Goal: Task Accomplishment & Management: Complete application form

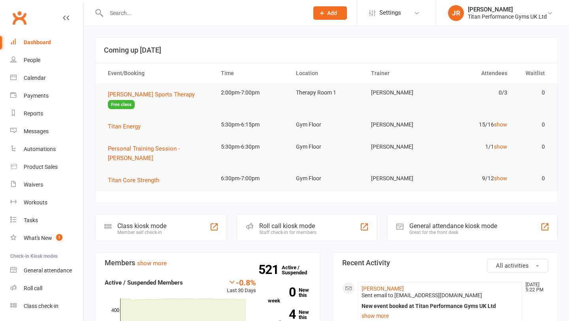
click at [323, 15] on icon at bounding box center [321, 12] width 7 height 7
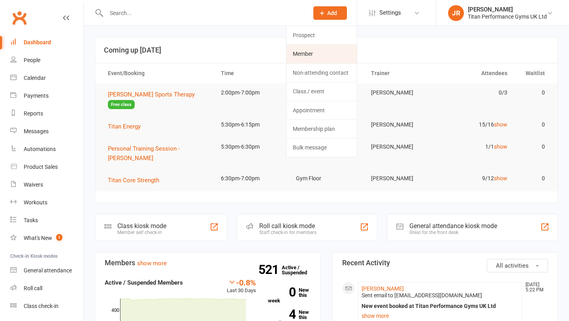
click at [311, 54] on link "Member" at bounding box center [321, 54] width 70 height 18
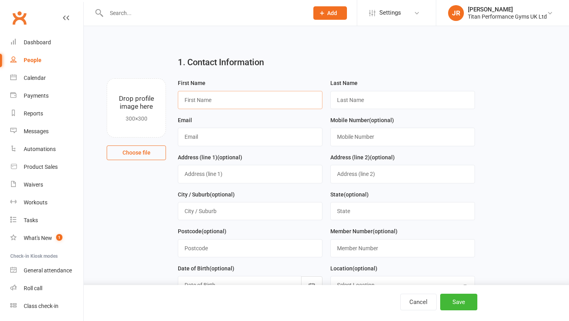
click at [253, 97] on input "text" at bounding box center [250, 100] width 145 height 18
type input "Roman"
type input "[PERSON_NAME]"
click at [203, 139] on input "text" at bounding box center [250, 137] width 145 height 18
type input "[EMAIL_ADDRESS][DOMAIN_NAME]"
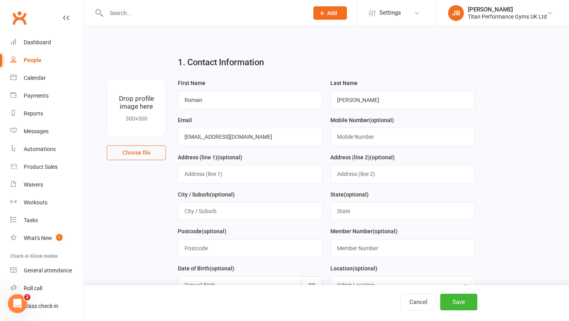
click at [323, 157] on div "Address (line 1) (optional)" at bounding box center [250, 170] width 152 height 37
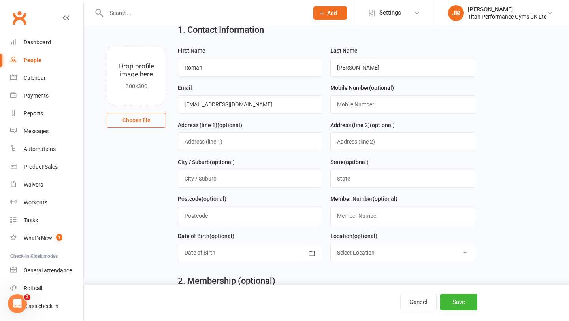
scroll to position [35, 0]
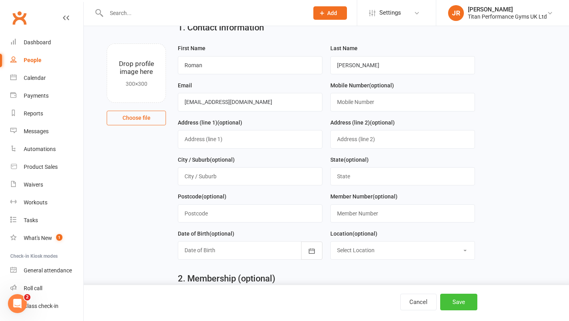
click at [460, 303] on button "Save" at bounding box center [458, 301] width 37 height 17
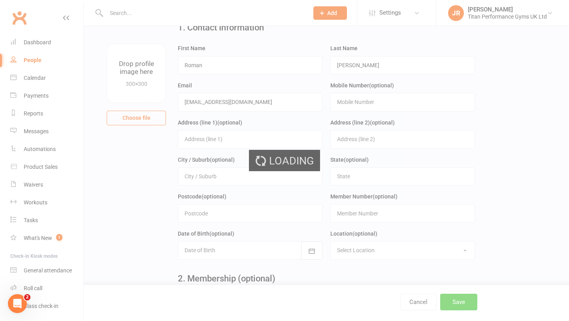
scroll to position [0, 0]
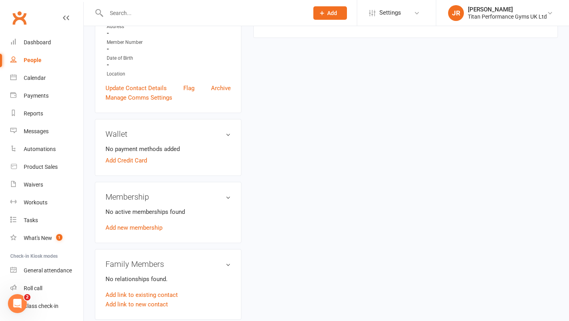
scroll to position [171, 0]
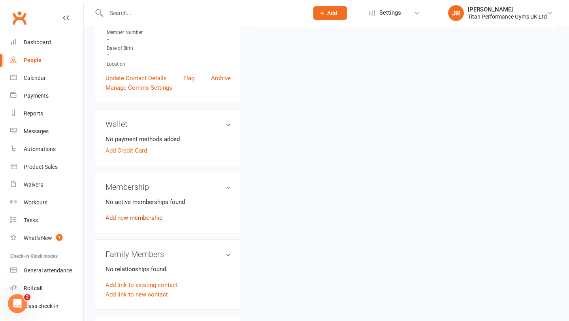
click at [143, 218] on link "Add new membership" at bounding box center [133, 217] width 57 height 7
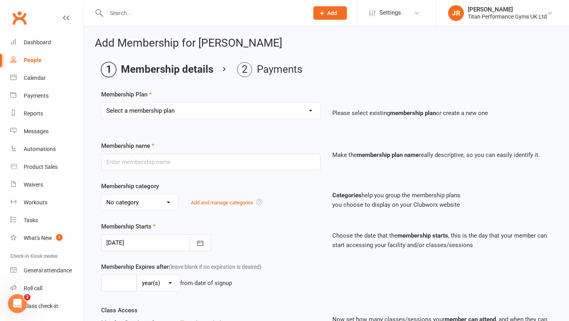
click at [208, 113] on select "Select a membership plan Create new Membership Plan The Access Only Pack The Pe…" at bounding box center [210, 111] width 218 height 16
select select "1"
click at [101, 103] on select "Select a membership plan Create new Membership Plan The Access Only Pack The Pe…" at bounding box center [210, 111] width 218 height 16
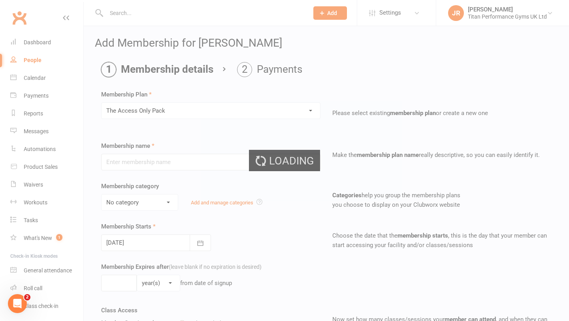
type input "The Access Only Pack"
select select "0"
type input "[DATE]"
type input "0"
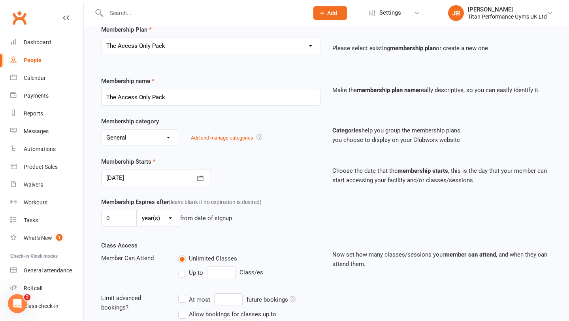
scroll to position [96, 0]
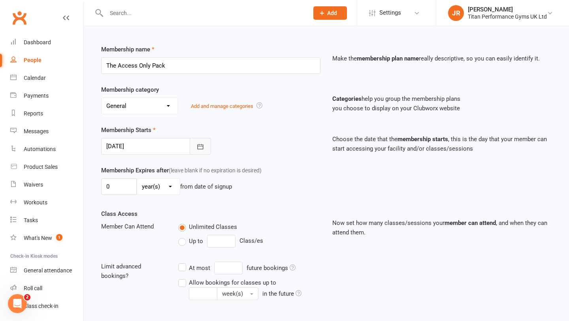
click at [208, 147] on button "button" at bounding box center [200, 146] width 21 height 17
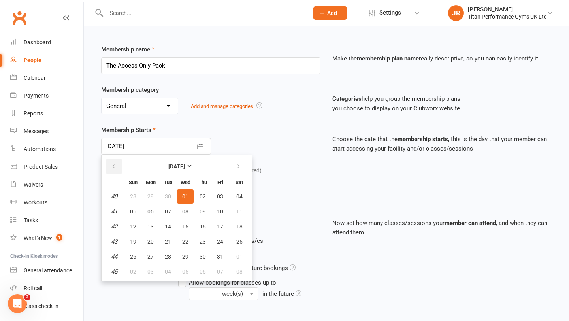
click at [111, 168] on icon "button" at bounding box center [114, 166] width 6 height 6
click at [186, 226] on span "17" at bounding box center [185, 226] width 6 height 6
type input "[DATE]"
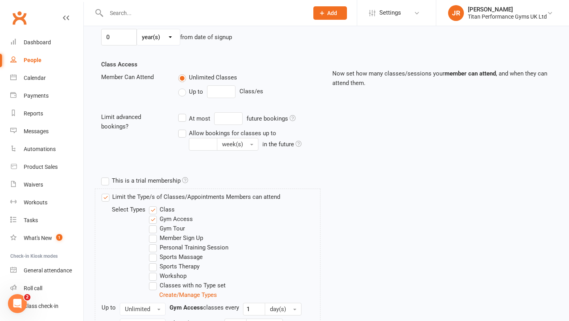
scroll to position [321, 0]
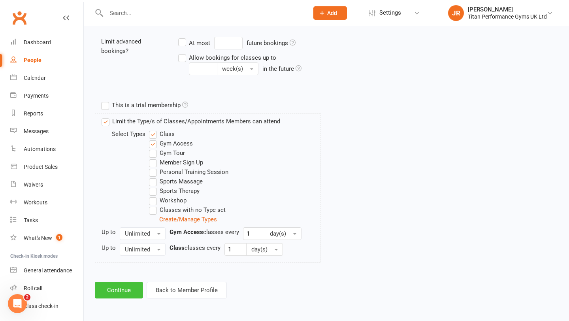
click at [126, 288] on button "Continue" at bounding box center [119, 290] width 48 height 17
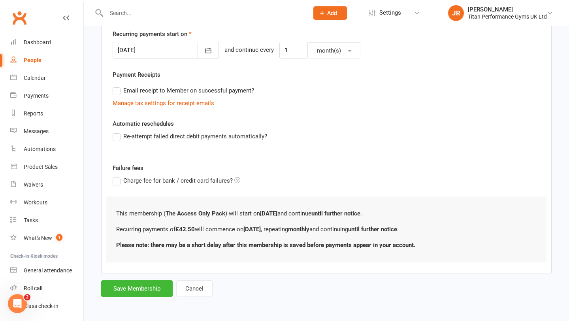
scroll to position [0, 0]
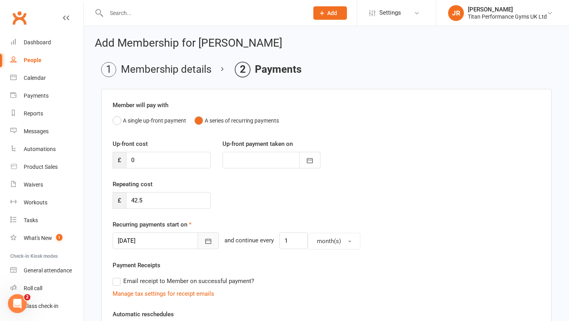
click at [204, 237] on icon "button" at bounding box center [208, 241] width 8 height 8
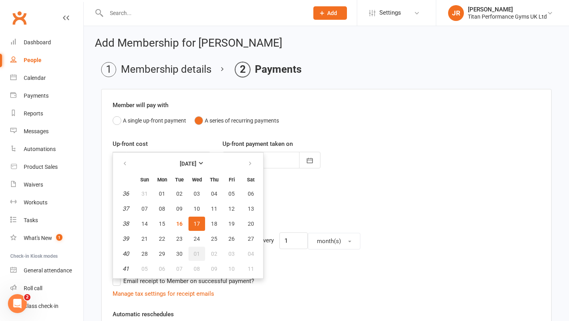
click at [196, 252] on span "01" at bounding box center [196, 253] width 6 height 6
type input "[DATE]"
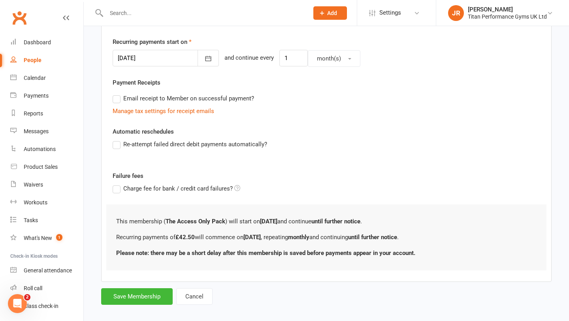
scroll to position [190, 0]
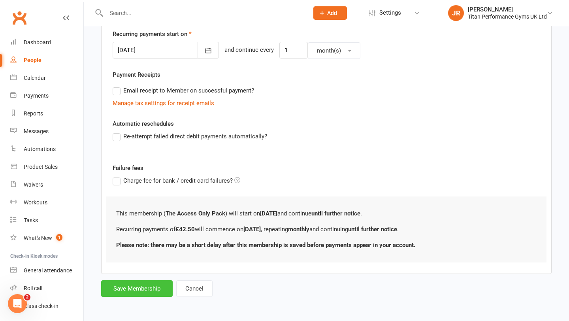
click at [144, 286] on button "Save Membership" at bounding box center [136, 288] width 71 height 17
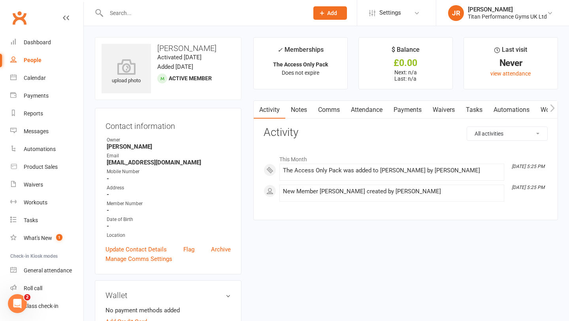
click at [436, 111] on link "Waivers" at bounding box center [443, 110] width 33 height 18
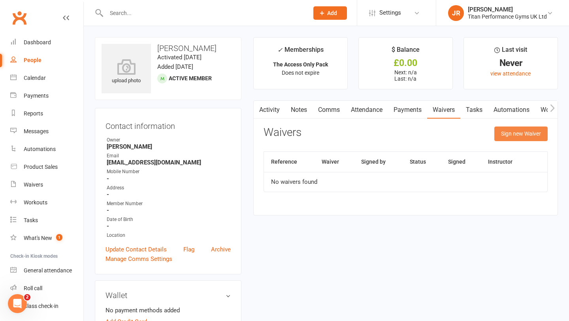
click at [511, 134] on button "Sign new Waiver" at bounding box center [520, 133] width 53 height 14
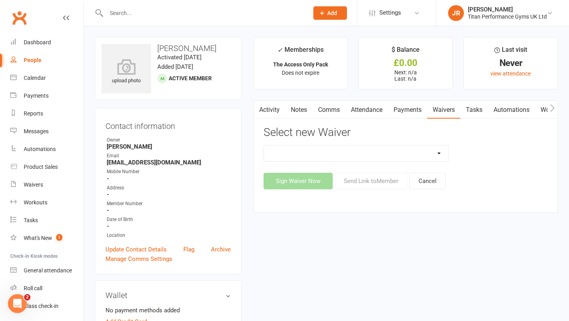
click at [339, 157] on select "Titan Founding Member Waiver Titan Performance 14Day FREE Trial Waiver Titan Pe…" at bounding box center [356, 153] width 185 height 16
select select "6063"
click at [264, 145] on select "Titan Founding Member Waiver Titan Performance 14Day FREE Trial Waiver Titan Pe…" at bounding box center [356, 153] width 185 height 16
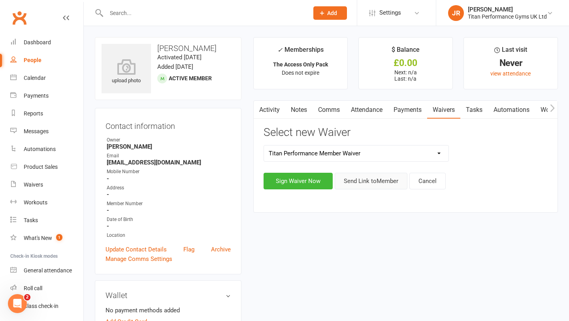
click at [357, 184] on button "Send Link to Member" at bounding box center [370, 181] width 73 height 17
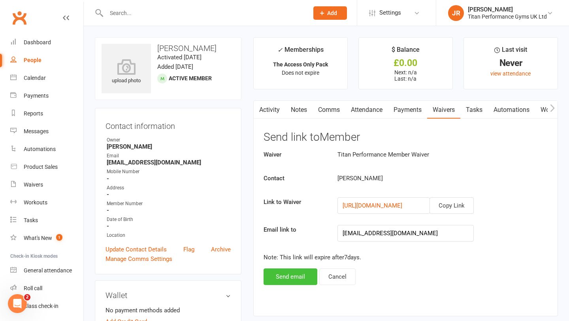
click at [279, 278] on button "Send email" at bounding box center [290, 276] width 54 height 17
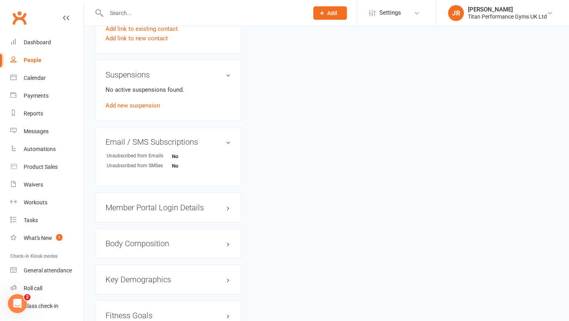
scroll to position [445, 0]
click at [189, 205] on h3 "Member Portal Login Details" at bounding box center [167, 206] width 125 height 9
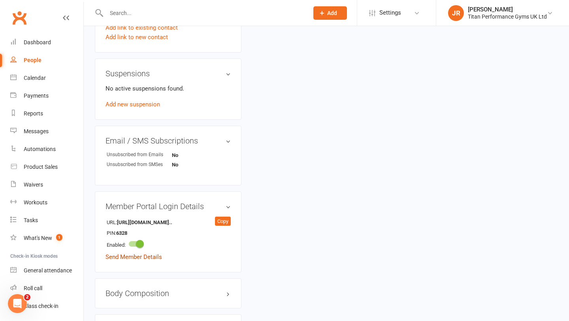
click at [143, 258] on link "Send Member Details" at bounding box center [133, 256] width 56 height 7
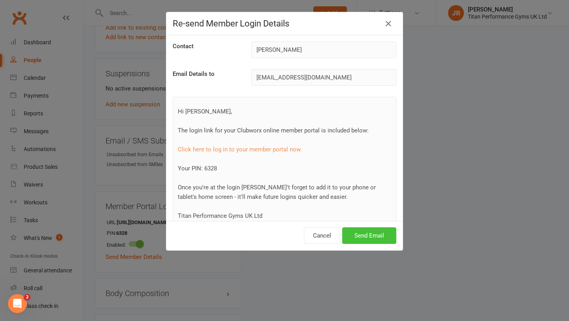
click at [356, 231] on button "Send Email" at bounding box center [369, 235] width 54 height 17
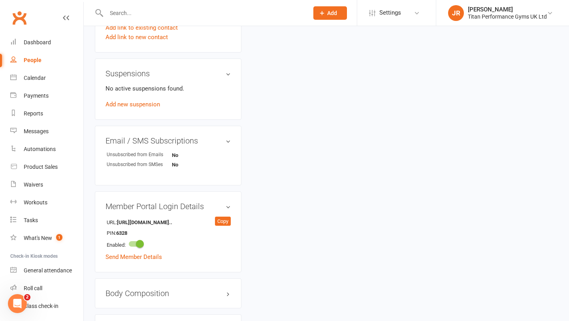
scroll to position [0, 0]
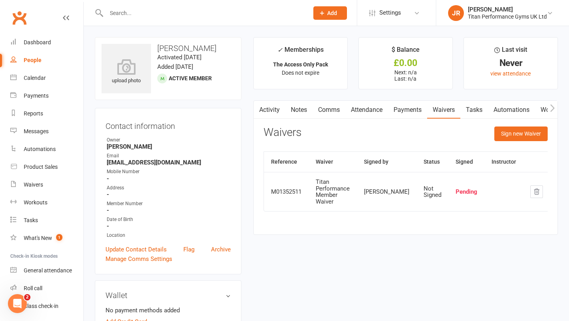
click at [274, 113] on link "Activity" at bounding box center [269, 110] width 32 height 18
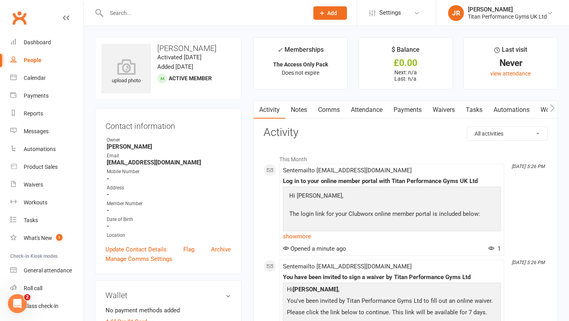
click at [332, 112] on link "Comms" at bounding box center [328, 110] width 33 height 18
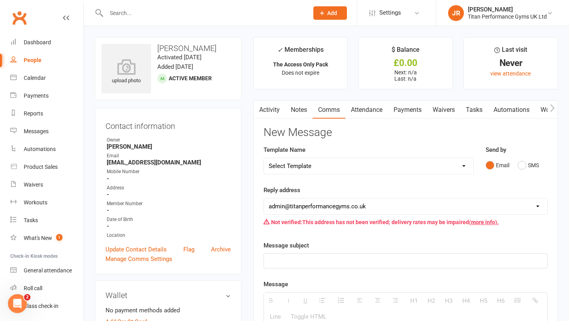
click at [327, 166] on select "Select Template [Email] Cancellation [Email] Cancellation - Still in contract […" at bounding box center [368, 166] width 209 height 16
select select "17"
click at [264, 158] on select "Select Template [Email] Cancellation [Email] Cancellation - Still in contract […" at bounding box center [368, 166] width 209 height 16
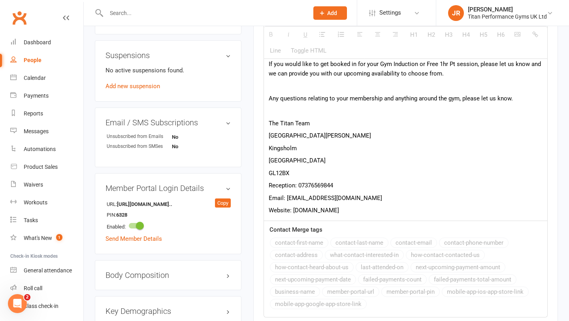
scroll to position [503, 0]
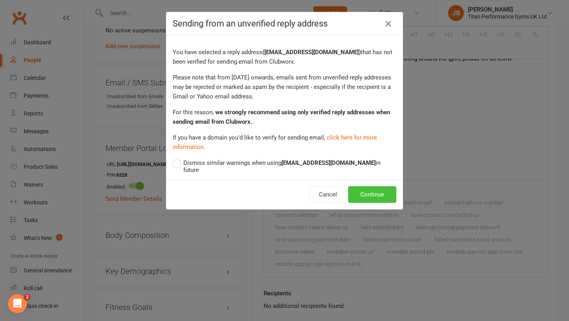
click at [364, 196] on button "Continue" at bounding box center [372, 194] width 48 height 17
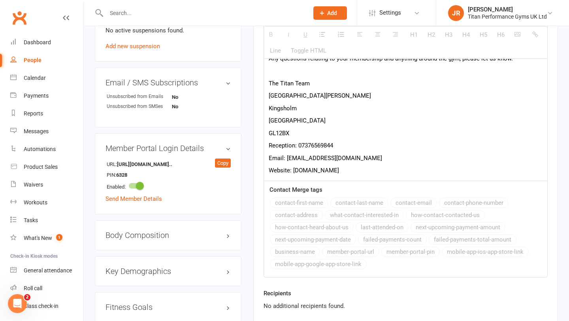
select select
